Goal: Information Seeking & Learning: Learn about a topic

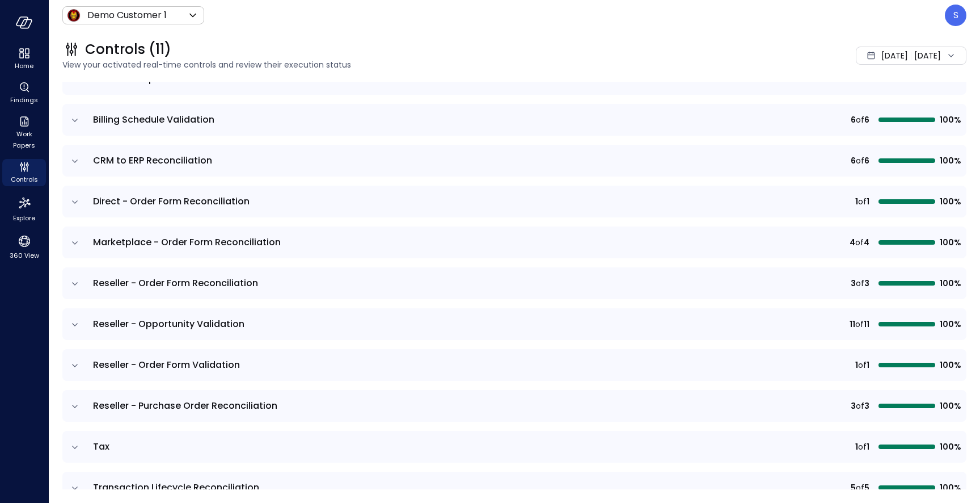
scroll to position [146, 0]
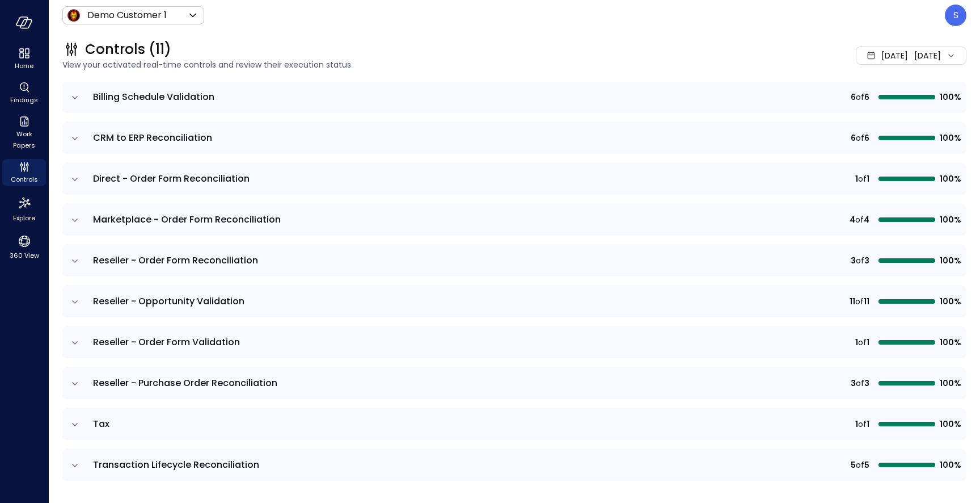
click at [75, 253] on td at bounding box center [74, 261] width 24 height 32
click at [74, 260] on icon "expand row" at bounding box center [75, 260] width 6 height 3
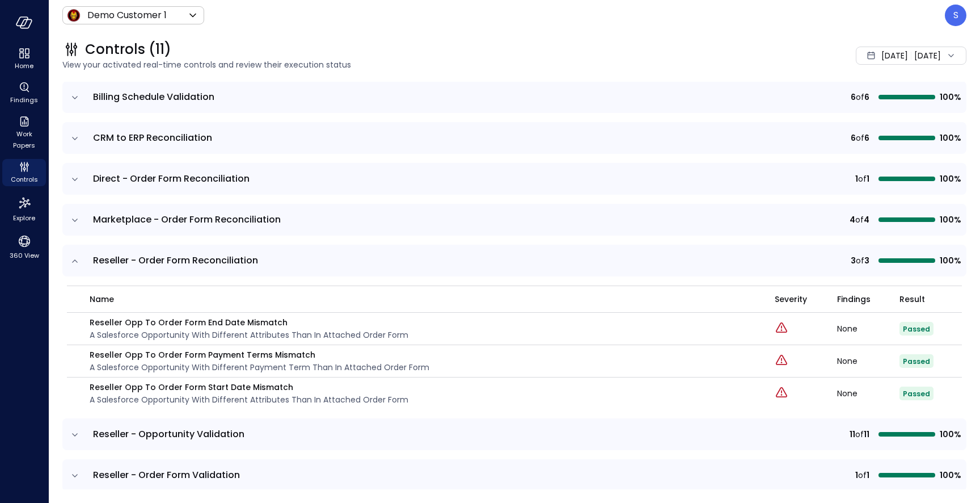
click at [75, 259] on icon "expand row" at bounding box center [75, 260] width 6 height 3
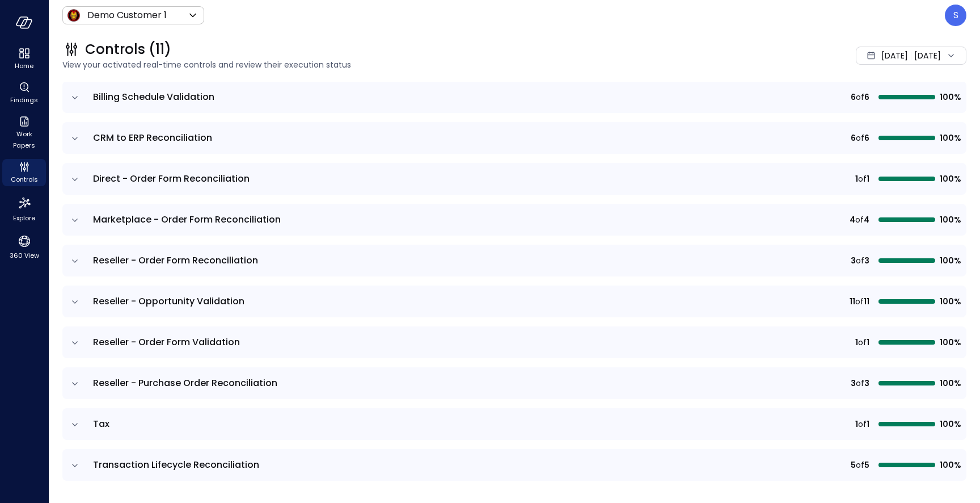
click at [882, 59] on span "[DATE]" at bounding box center [895, 55] width 27 height 12
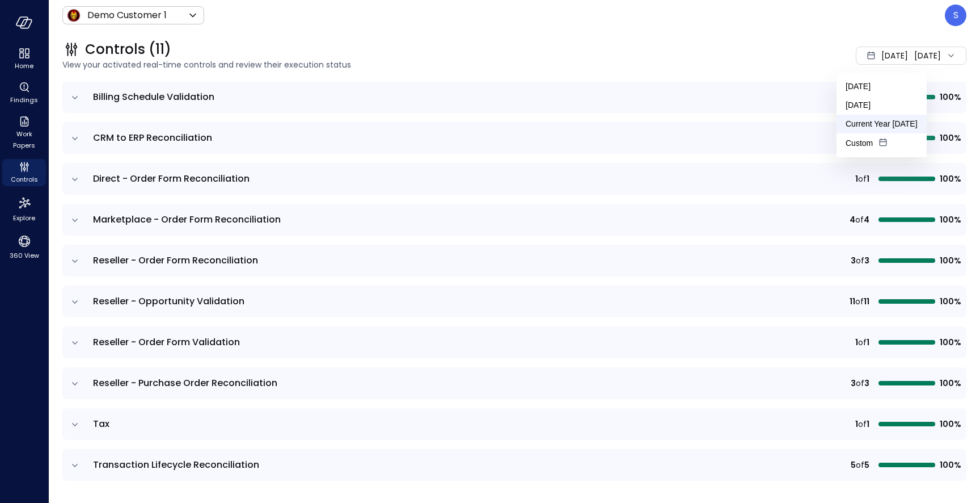
click at [861, 127] on li "Current Year [DATE]" at bounding box center [882, 124] width 90 height 19
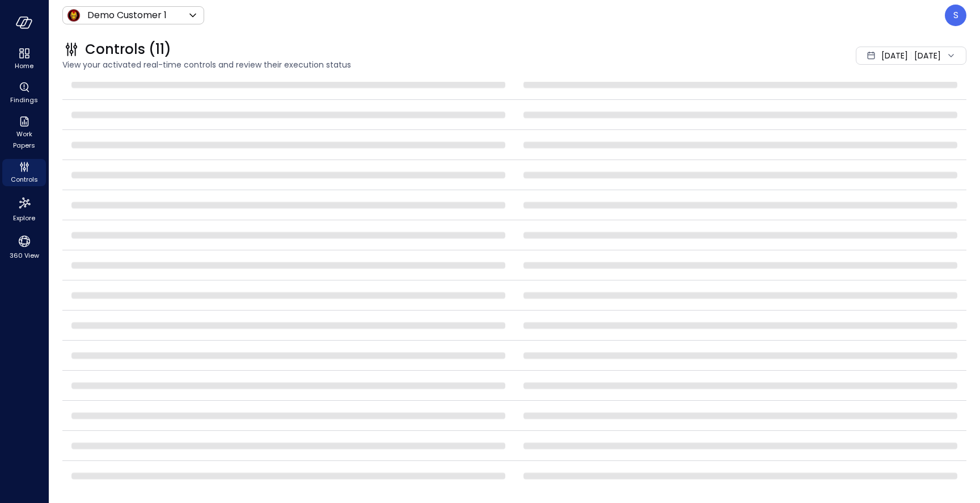
scroll to position [146, 0]
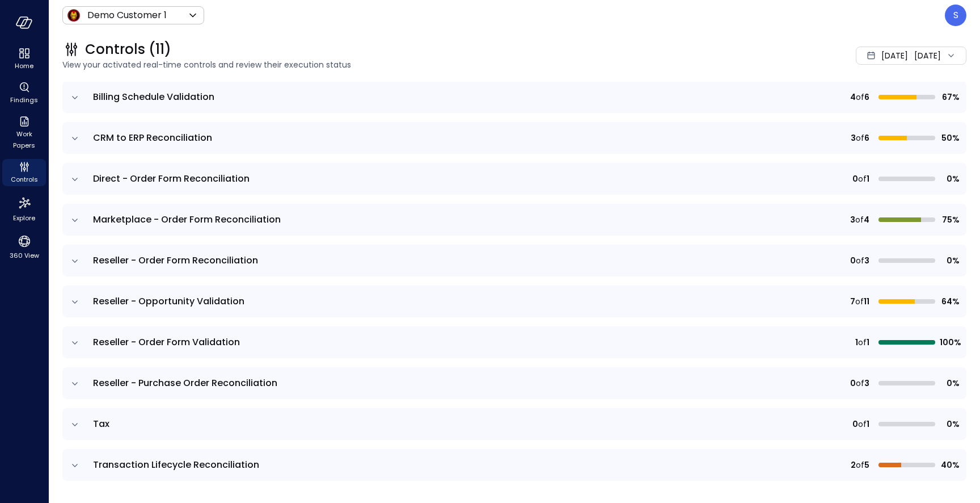
click at [74, 256] on icon "expand row" at bounding box center [74, 260] width 11 height 11
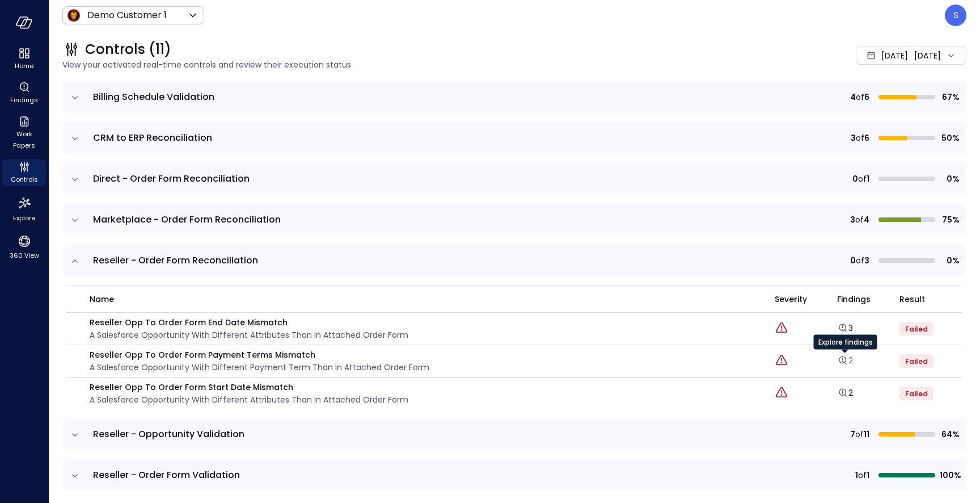
click at [852, 357] on link "2" at bounding box center [845, 360] width 16 height 11
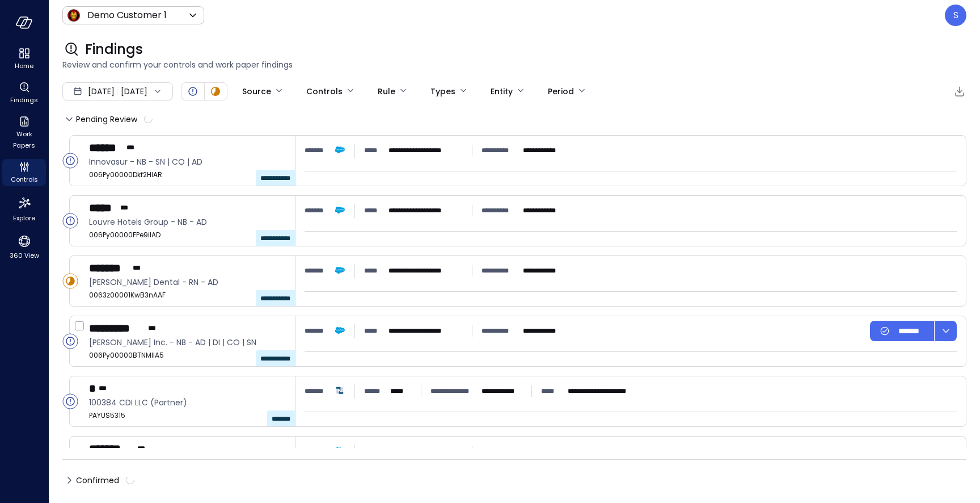
type input "****"
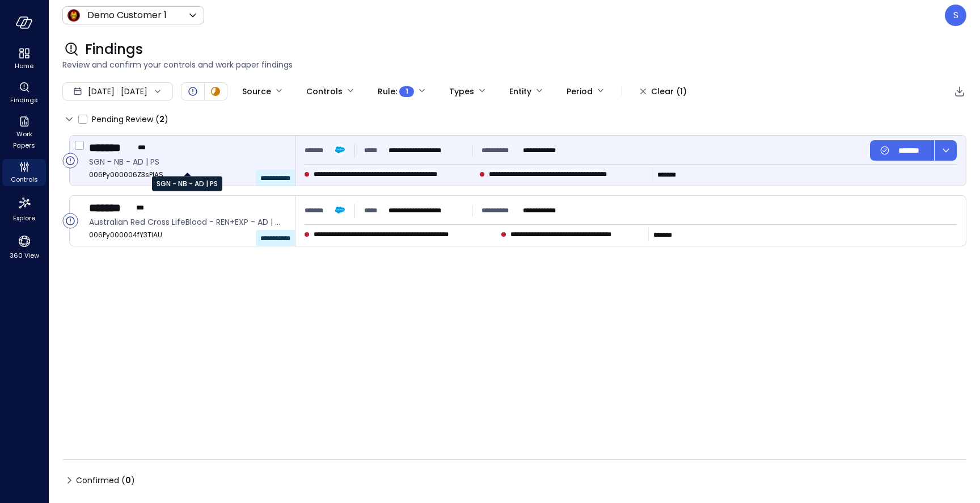
click at [215, 167] on span "SGN - NB - AD | PS" at bounding box center [187, 161] width 197 height 12
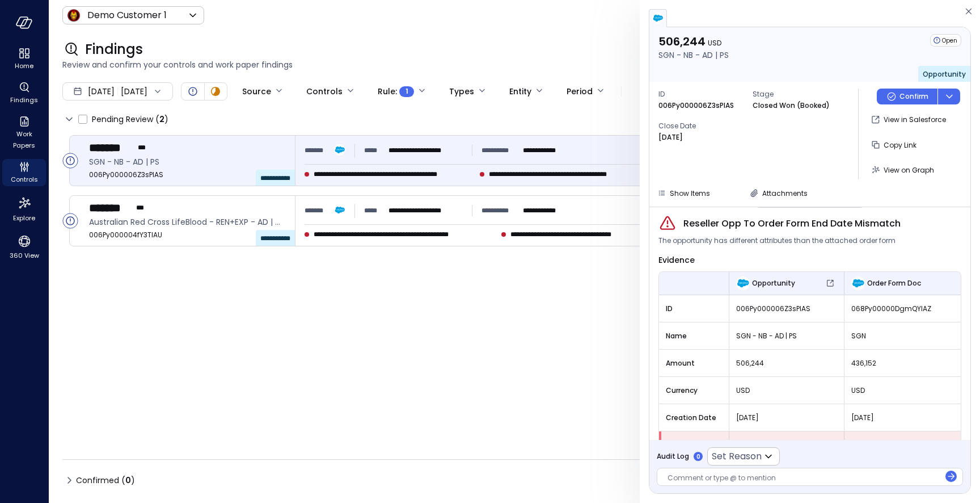
scroll to position [60, 0]
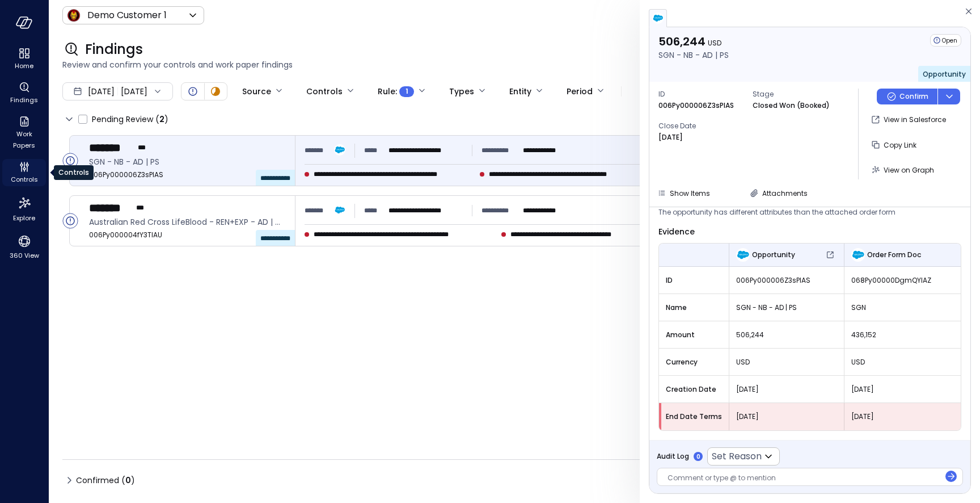
click at [29, 183] on span "Controls" at bounding box center [24, 179] width 27 height 11
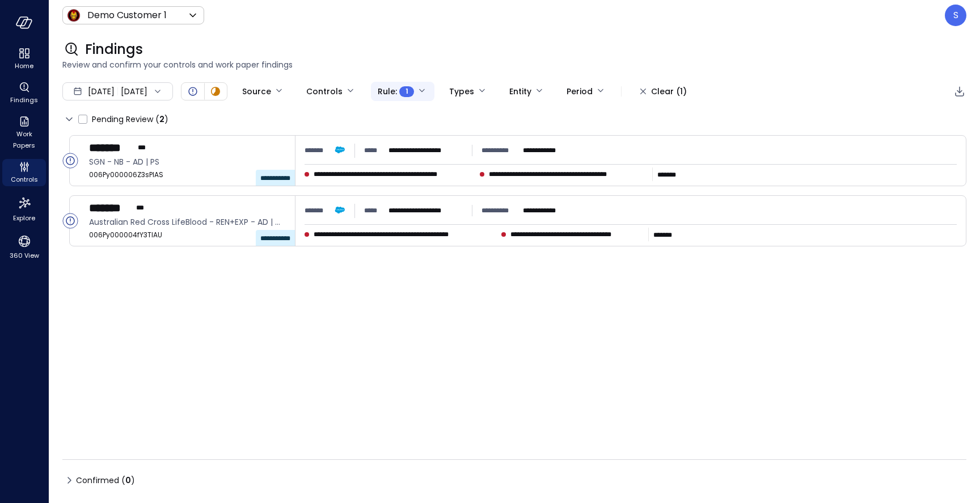
click at [454, 92] on body "**********" at bounding box center [490, 251] width 980 height 503
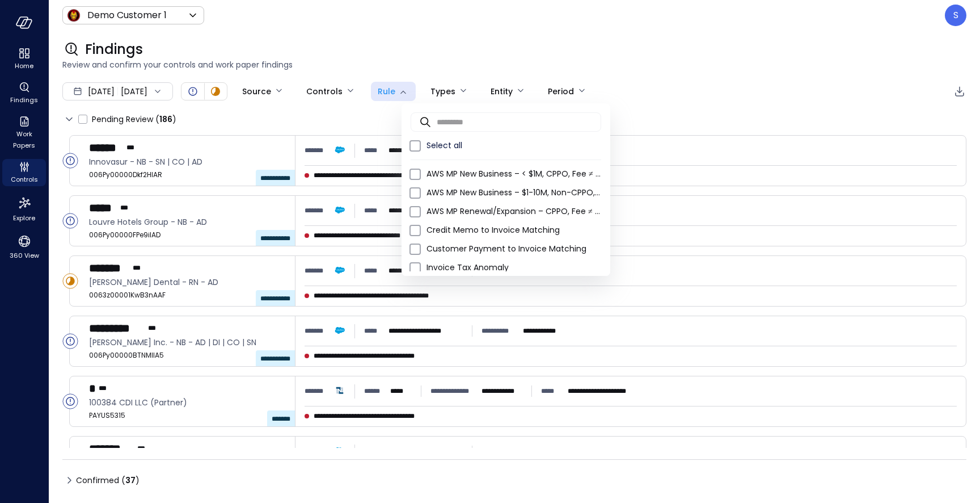
click at [176, 281] on div at bounding box center [490, 251] width 980 height 503
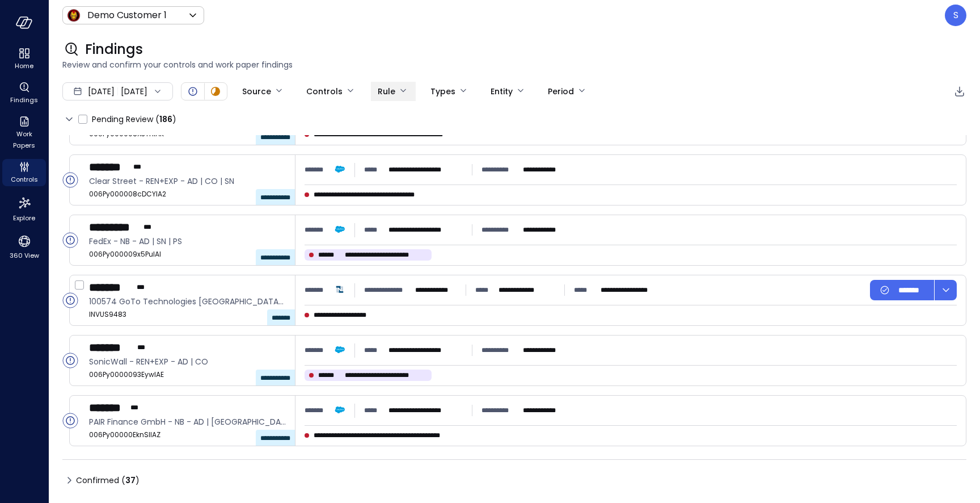
scroll to position [583, 0]
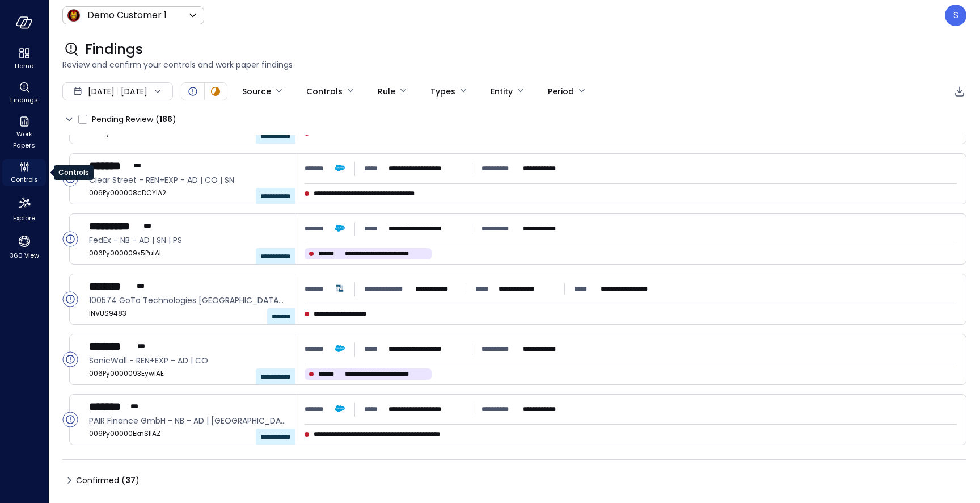
click at [26, 174] on span "Controls" at bounding box center [24, 179] width 27 height 11
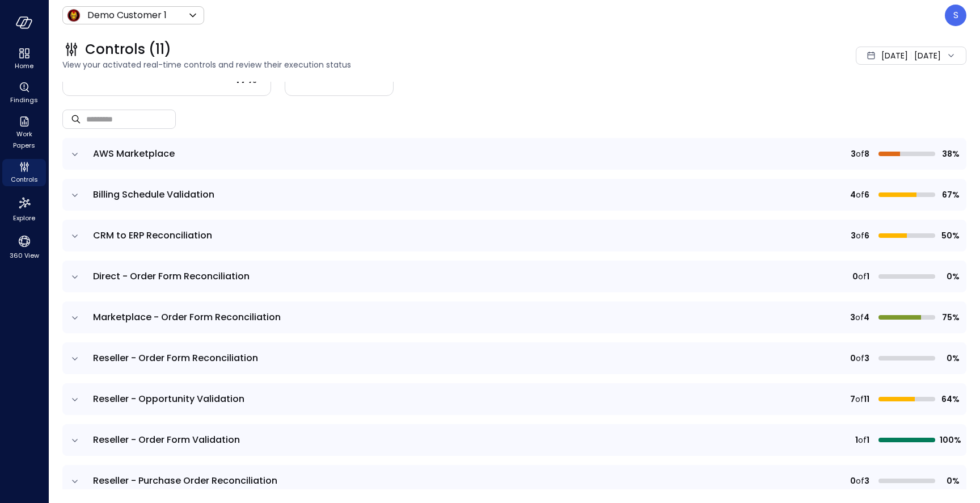
scroll to position [46, 0]
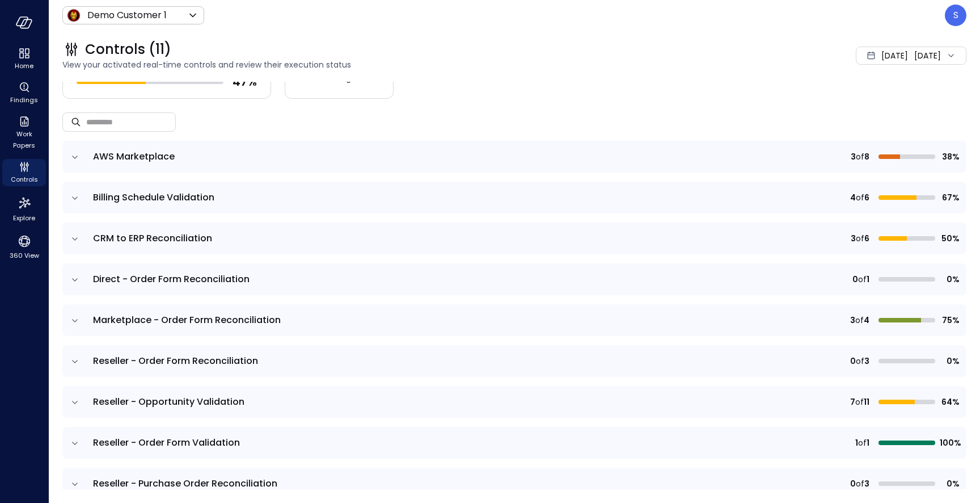
click at [76, 277] on icon "expand row" at bounding box center [74, 279] width 11 height 11
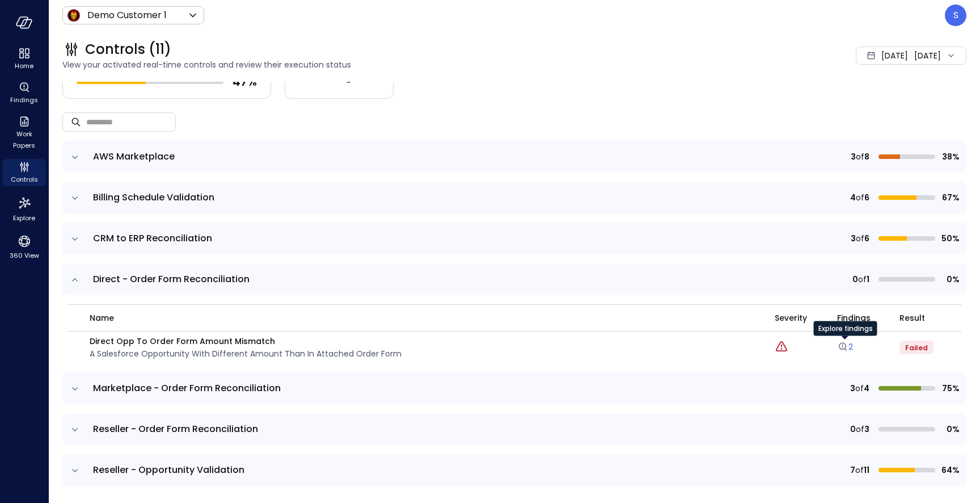
click at [850, 346] on link "2" at bounding box center [845, 346] width 16 height 11
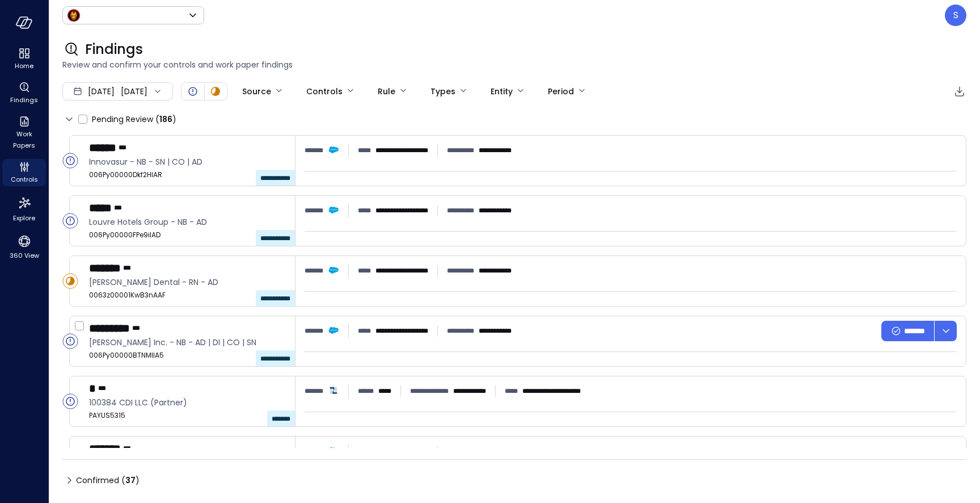
type input "*****"
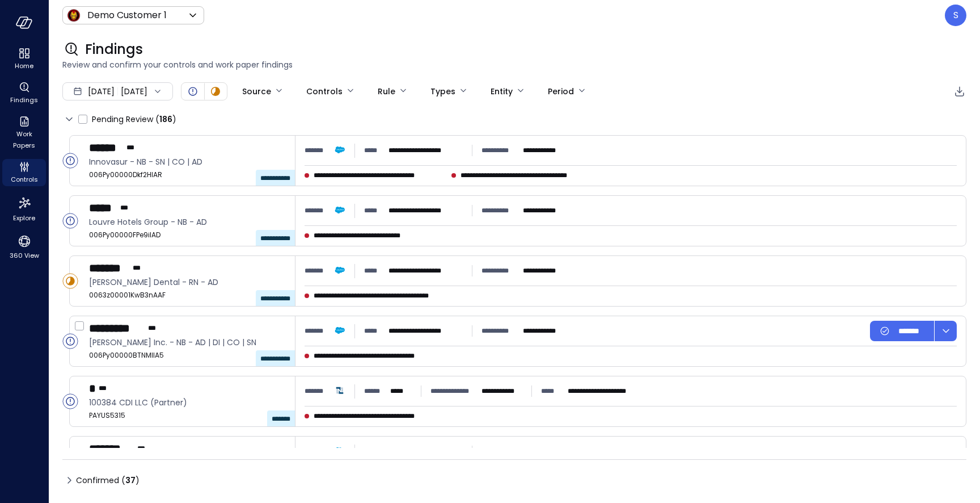
type input "****"
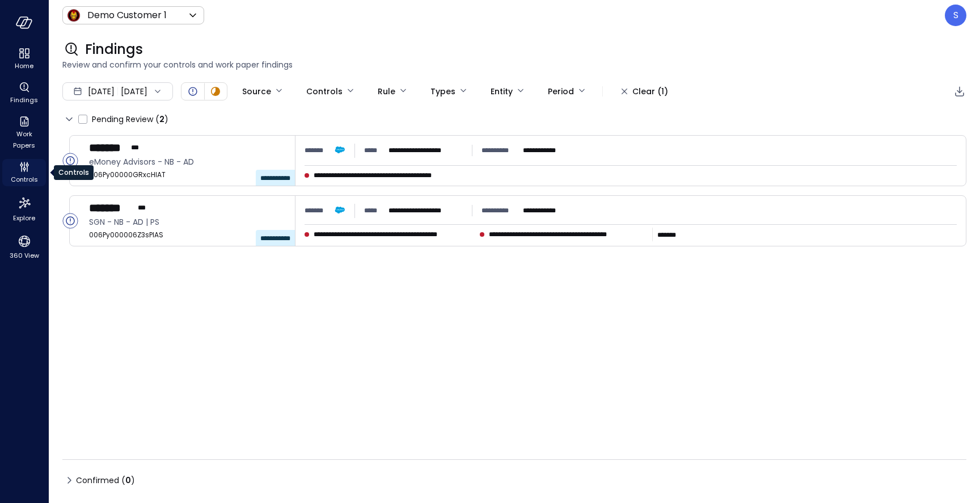
click at [26, 176] on span "Controls" at bounding box center [24, 179] width 27 height 11
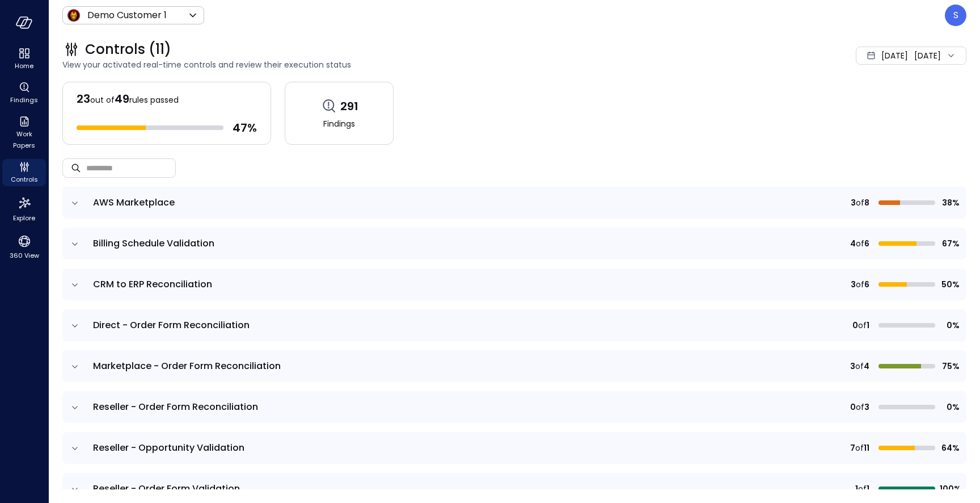
click at [78, 365] on icon "expand row" at bounding box center [74, 366] width 11 height 11
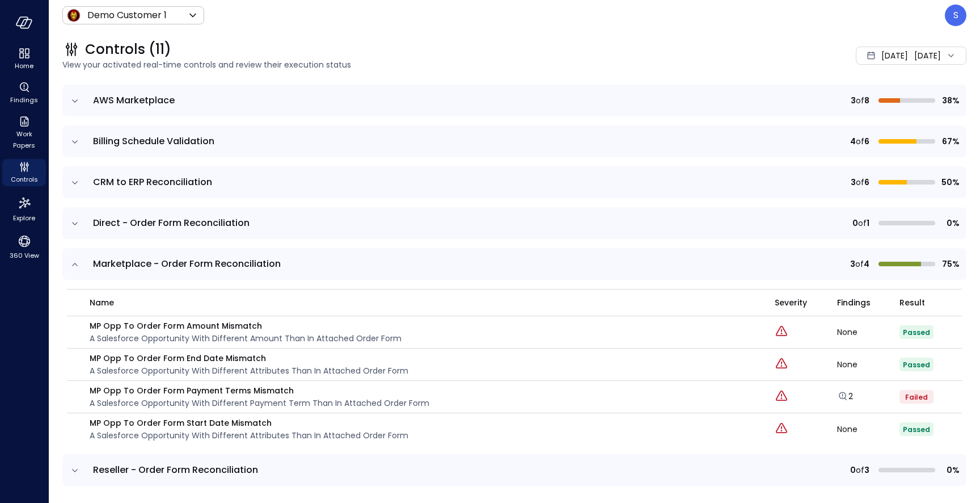
scroll to position [107, 0]
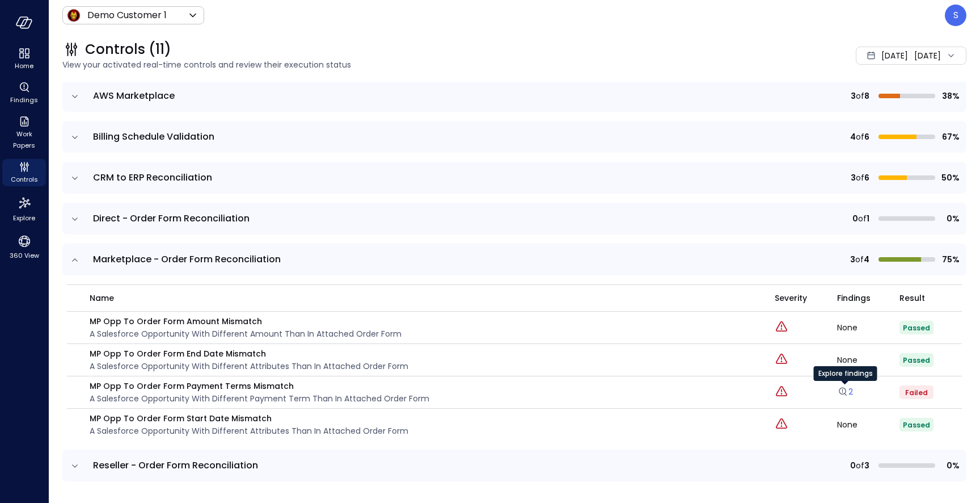
click at [852, 391] on link "2" at bounding box center [845, 391] width 16 height 11
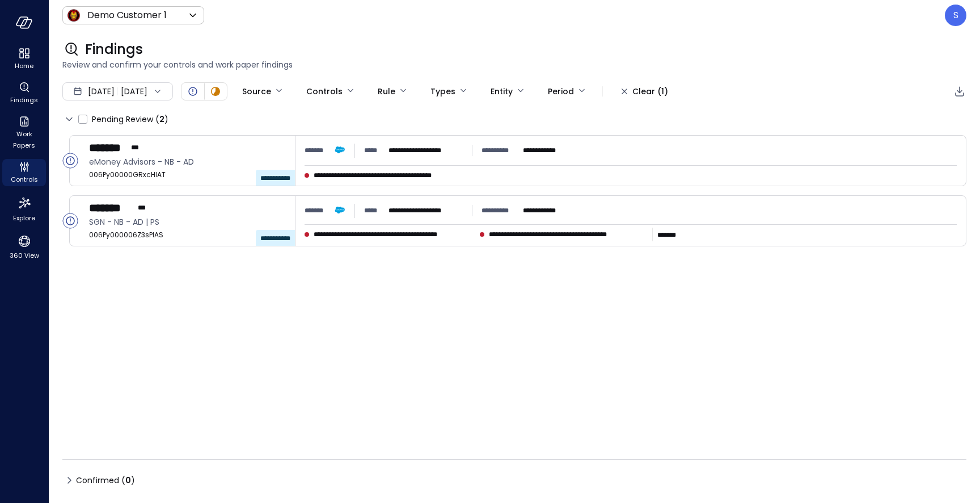
type input "****"
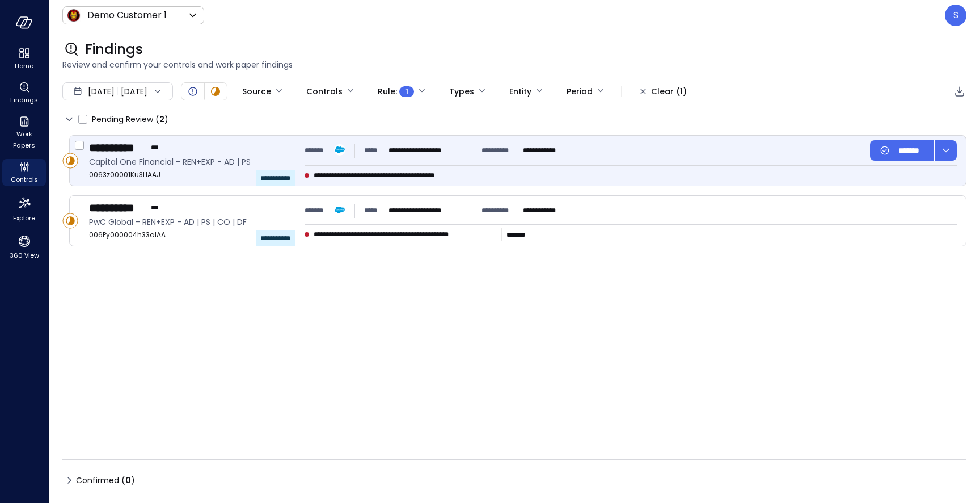
click at [197, 155] on div "**********" at bounding box center [192, 161] width 207 height 50
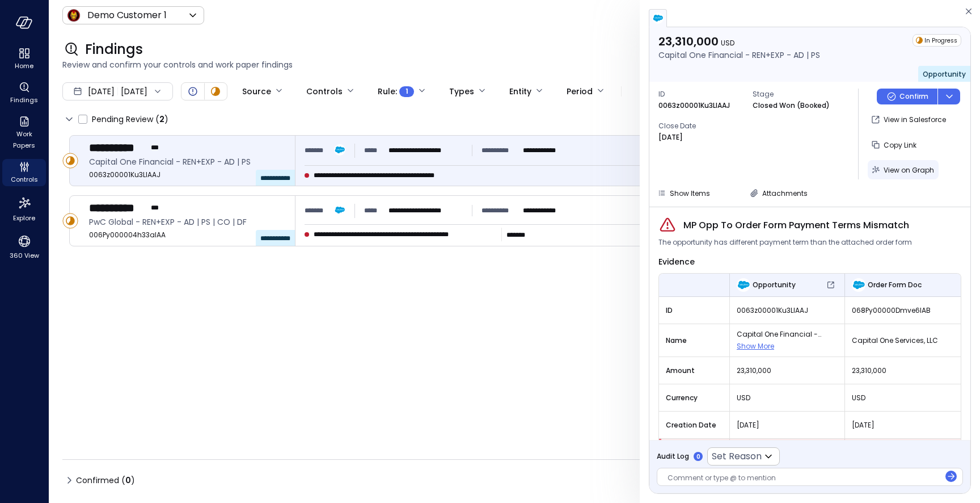
click at [916, 167] on span "View on Graph" at bounding box center [909, 170] width 50 height 10
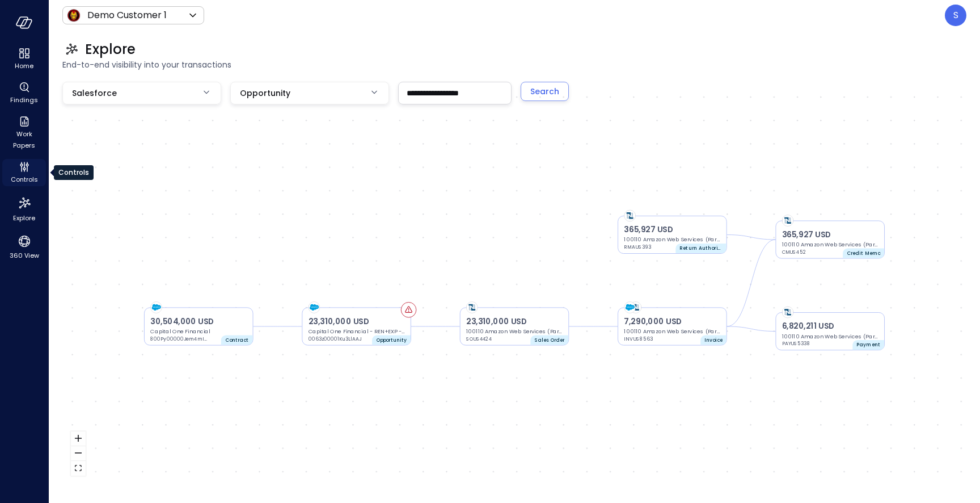
click at [29, 179] on span "Controls" at bounding box center [24, 179] width 27 height 11
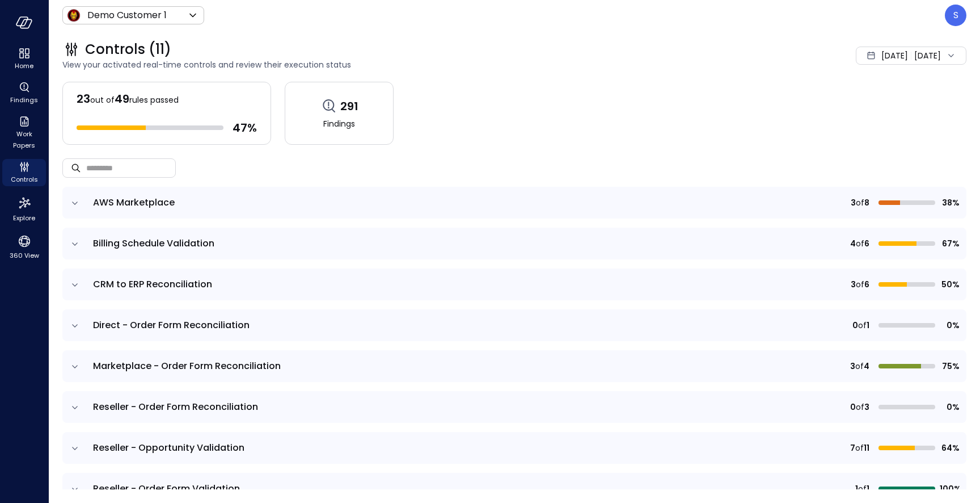
click at [74, 364] on icon "expand row" at bounding box center [74, 366] width 11 height 11
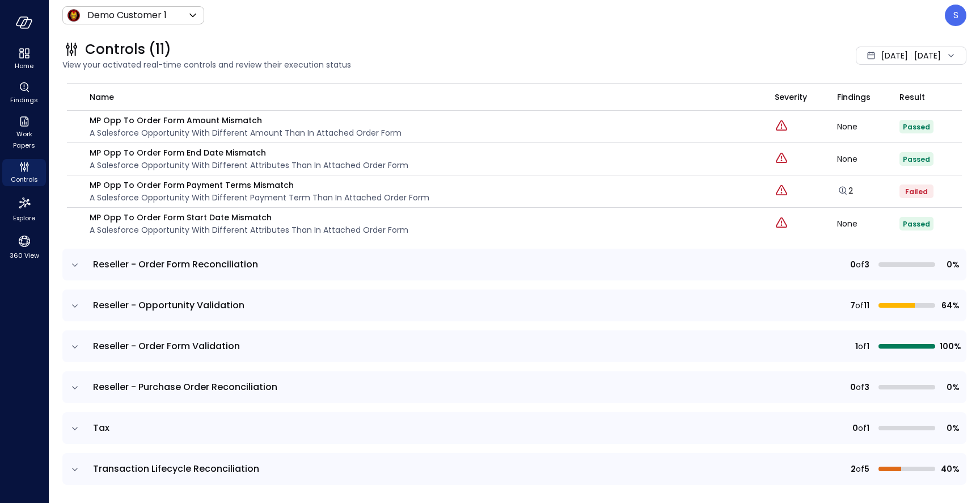
scroll to position [311, 0]
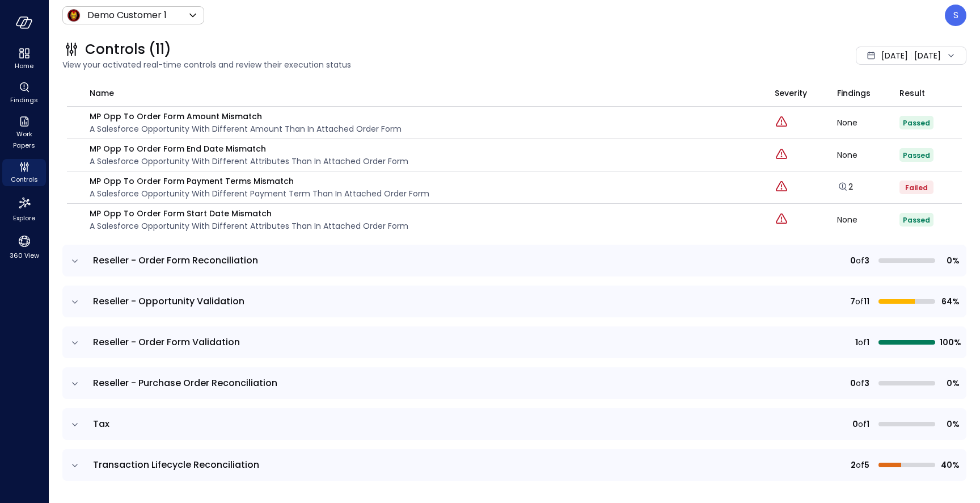
click at [77, 381] on icon "expand row" at bounding box center [74, 383] width 11 height 11
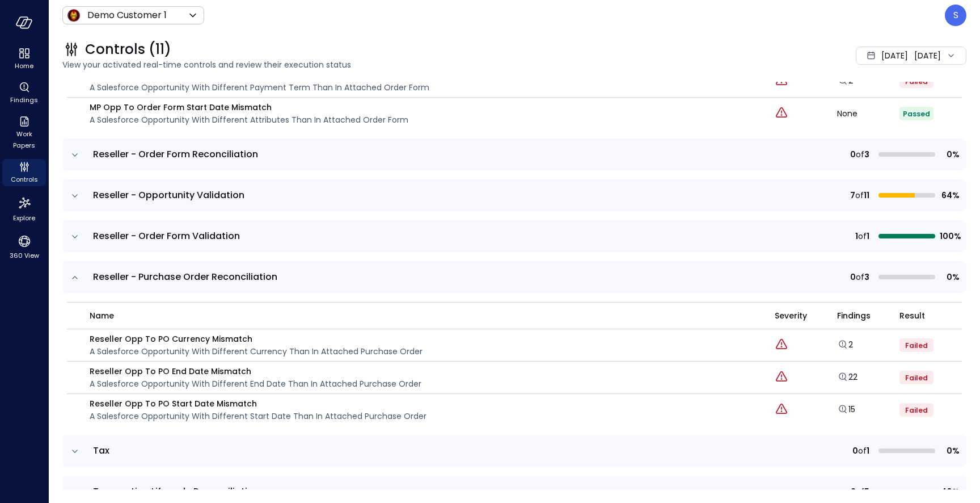
scroll to position [429, 0]
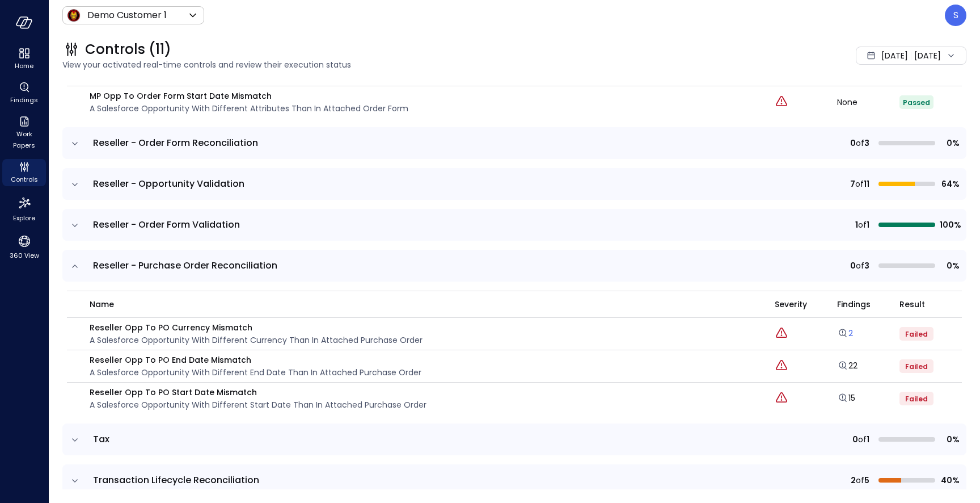
click at [846, 334] on icon "Explore findings" at bounding box center [842, 332] width 11 height 11
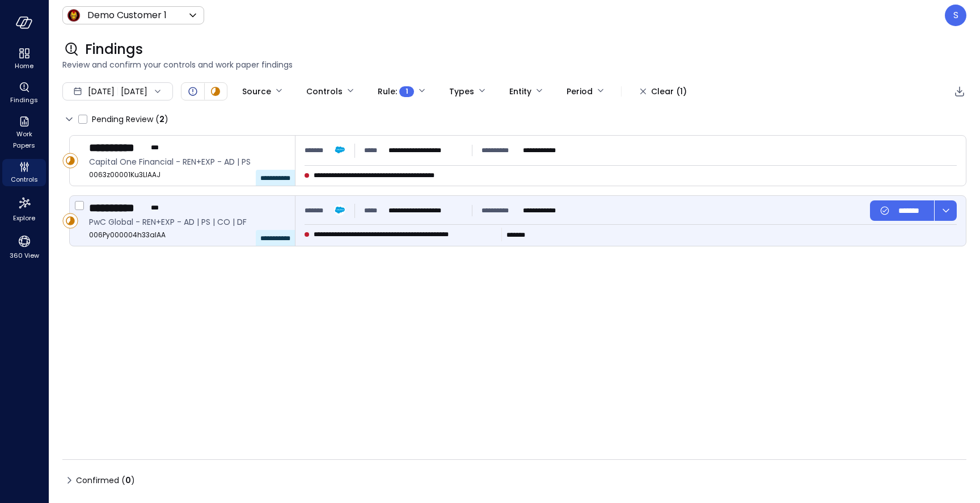
type input "****"
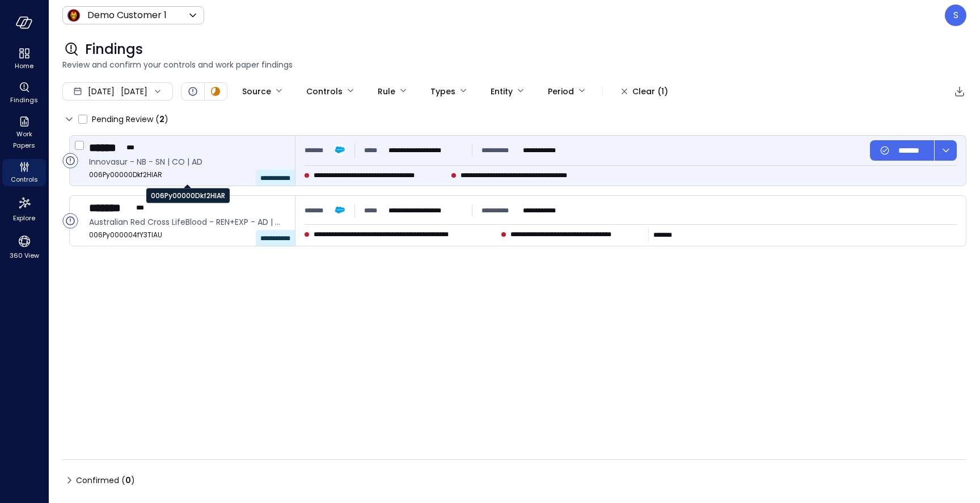
click at [162, 172] on span "006Py00000Dkf2HIAR" at bounding box center [187, 174] width 197 height 11
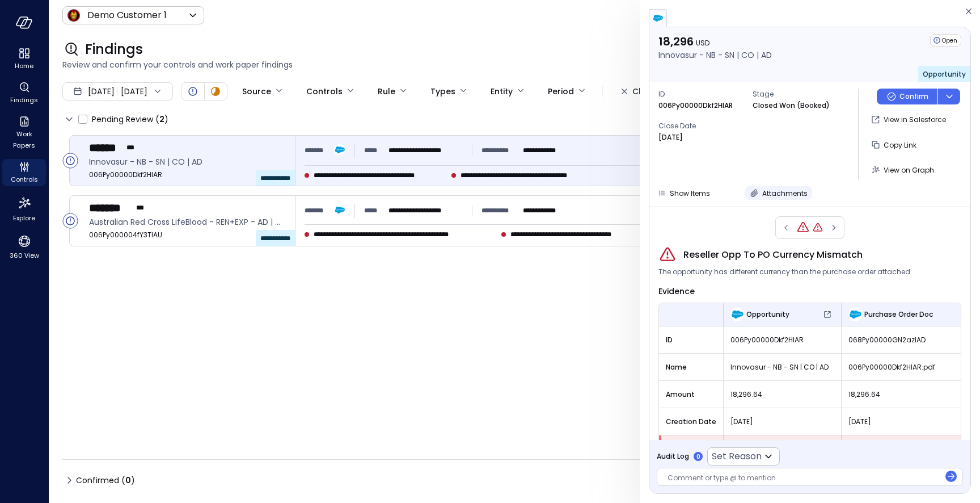
click at [769, 191] on span "Attachments" at bounding box center [785, 193] width 45 height 10
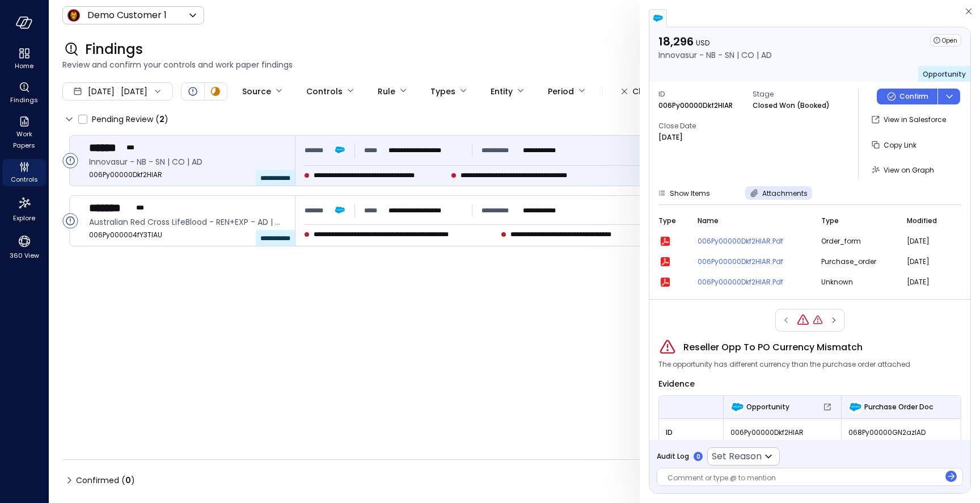
click at [661, 239] on icon "button" at bounding box center [665, 241] width 9 height 9
click at [23, 214] on span "Explore" at bounding box center [24, 217] width 22 height 11
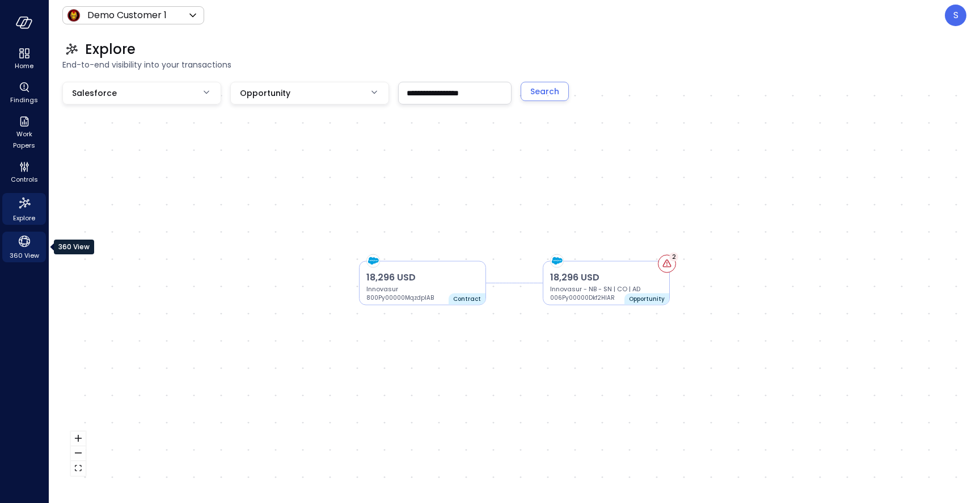
click at [20, 245] on icon "360 View" at bounding box center [24, 240] width 11 height 11
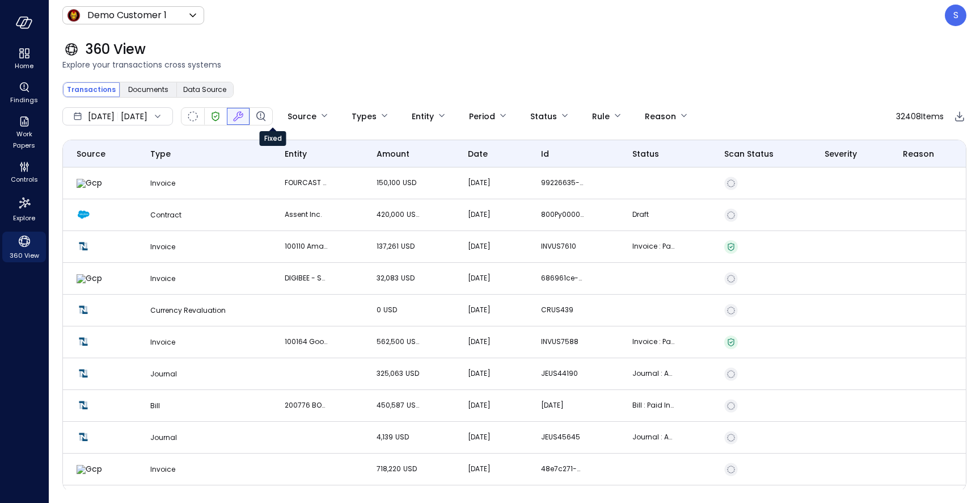
click at [245, 112] on icon "Fixed" at bounding box center [238, 116] width 14 height 14
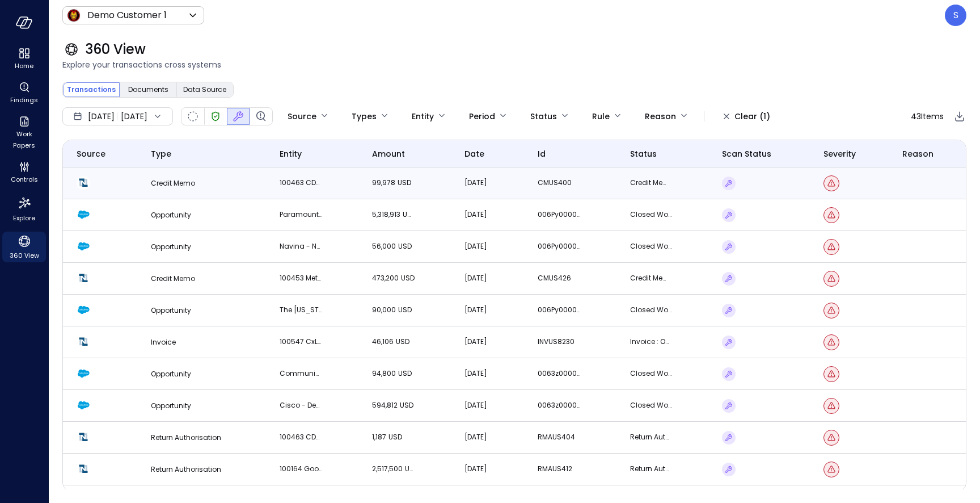
click at [330, 186] on td "100463 CDW Corporation (Partner)" at bounding box center [312, 183] width 92 height 32
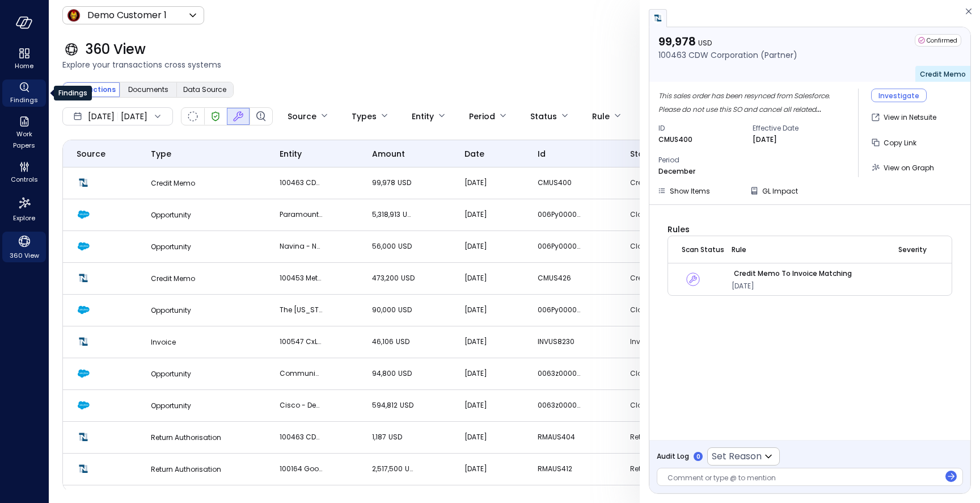
click at [19, 93] on icon "Findings" at bounding box center [25, 88] width 14 height 14
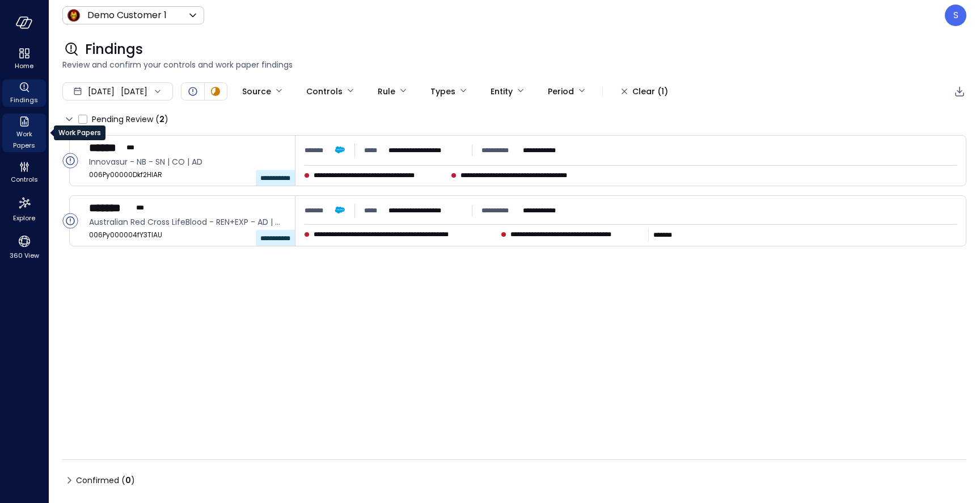
click at [23, 140] on span "Work Papers" at bounding box center [24, 139] width 35 height 23
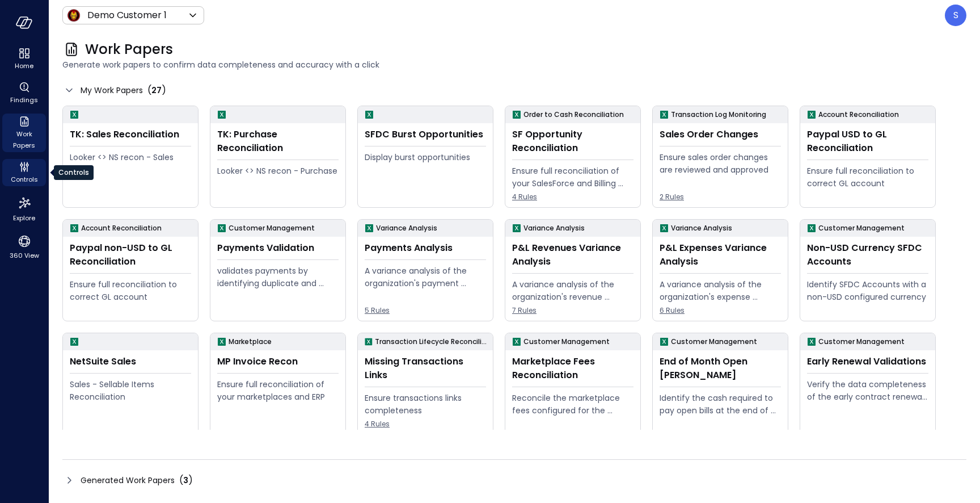
click at [22, 169] on icon "Controls" at bounding box center [25, 167] width 14 height 14
